Goal: Check status: Check status

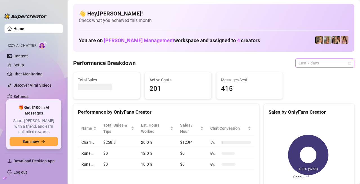
click at [310, 64] on span "Last 7 days" at bounding box center [324, 63] width 52 height 8
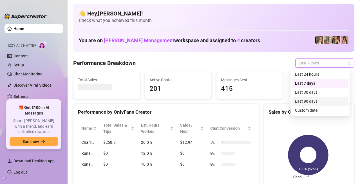
click at [312, 108] on div "Custom date" at bounding box center [320, 110] width 50 height 6
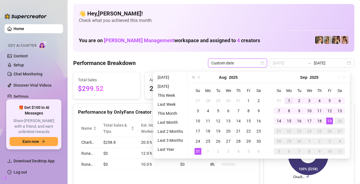
type input "[DATE]"
click at [286, 99] on div "1" at bounding box center [288, 100] width 7 height 7
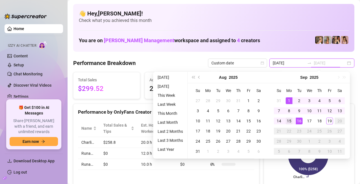
type input "[DATE]"
click at [291, 121] on div "15" at bounding box center [288, 121] width 7 height 7
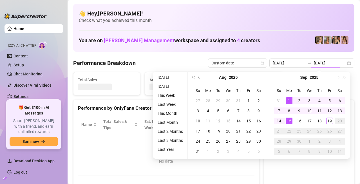
type input "[DATE]"
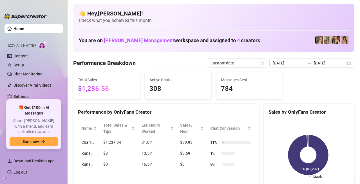
scroll to position [28, 0]
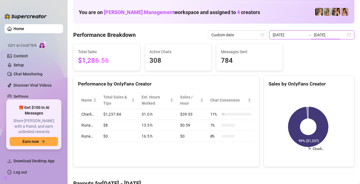
click at [317, 34] on input "[DATE]" at bounding box center [330, 35] width 32 height 6
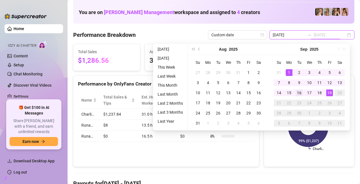
type input "[DATE]"
click at [298, 93] on div "16" at bounding box center [299, 92] width 7 height 7
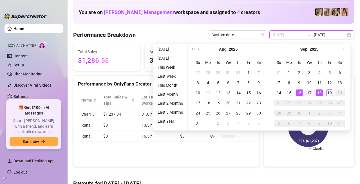
type input "[DATE]"
click at [329, 95] on div "19" at bounding box center [329, 92] width 7 height 7
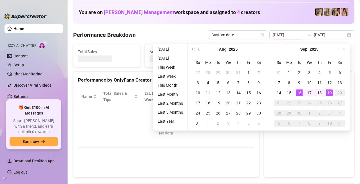
type input "[DATE]"
